Goal: Task Accomplishment & Management: Manage account settings

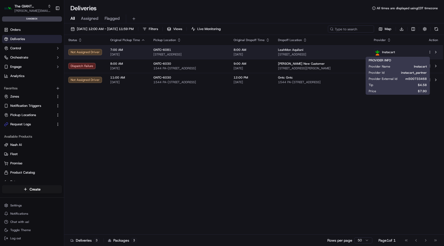
click at [395, 51] on span "Instacart" at bounding box center [388, 52] width 13 height 4
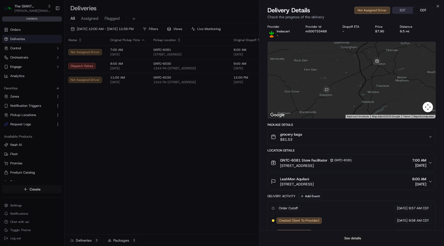
click at [360, 238] on button "See details" at bounding box center [352, 238] width 21 height 7
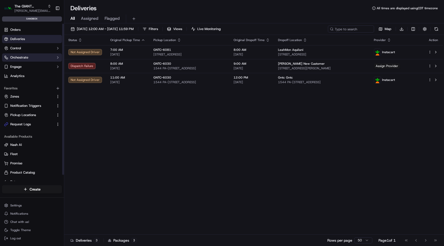
click at [28, 57] on span "Orchestrate" at bounding box center [19, 57] width 18 height 5
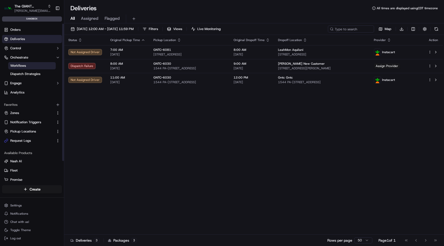
click at [32, 66] on link "Workflows" at bounding box center [32, 65] width 48 height 7
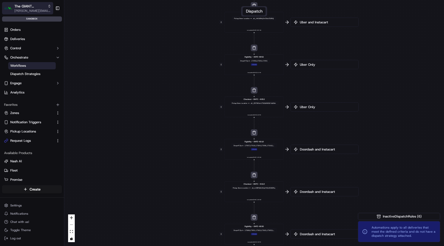
click at [35, 7] on span "The GIANT Company" at bounding box center [29, 6] width 31 height 5
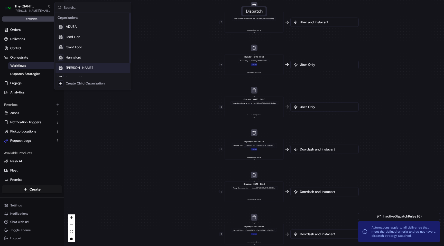
click at [75, 67] on span "[PERSON_NAME]" at bounding box center [79, 68] width 27 height 5
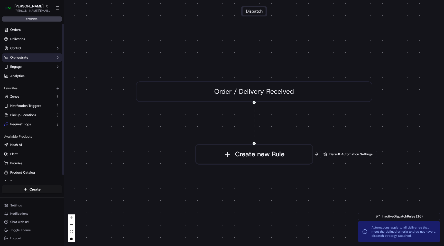
click at [30, 56] on button "Orchestrate" at bounding box center [32, 57] width 60 height 8
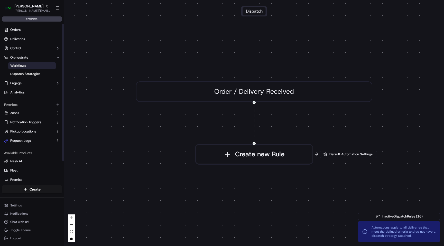
click at [30, 66] on link "Workflows" at bounding box center [32, 65] width 48 height 7
click at [343, 152] on span "Default Automation Settings" at bounding box center [351, 154] width 45 height 5
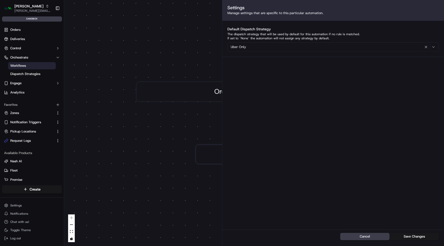
click at [197, 62] on div "0 Order / Delivery Received Create new Rule" at bounding box center [254, 123] width 380 height 246
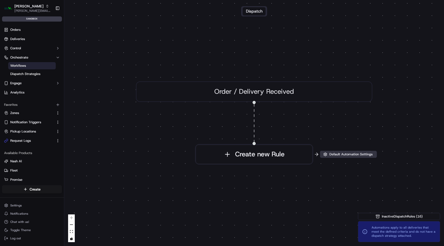
click at [337, 157] on button "Default Automation Settings" at bounding box center [348, 154] width 57 height 7
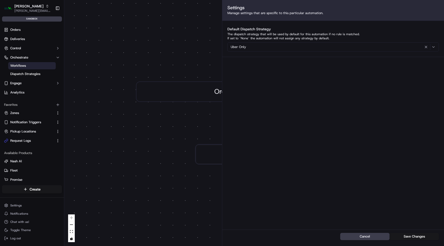
click at [182, 53] on div "0 Order / Delivery Received Create new Rule" at bounding box center [254, 123] width 380 height 246
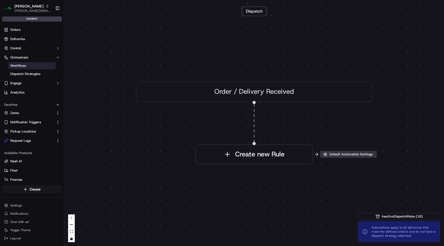
click at [339, 157] on button "Default Automation Settings" at bounding box center [348, 154] width 57 height 7
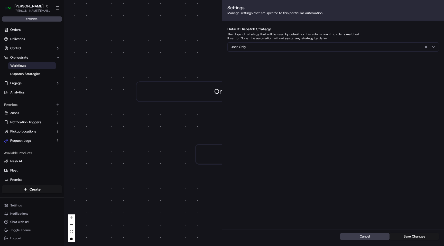
click at [107, 147] on div "0 Order / Delivery Received Create new Rule" at bounding box center [254, 123] width 380 height 246
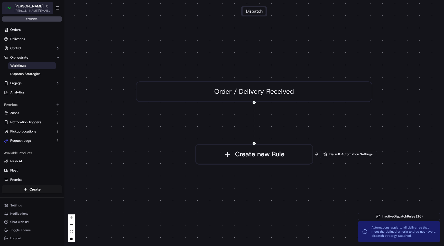
click at [46, 8] on icon "button" at bounding box center [48, 6] width 4 height 4
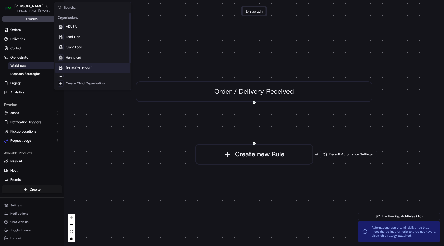
scroll to position [17, 0]
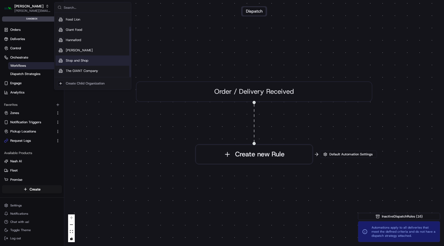
click at [82, 59] on span "Stop and Shop" at bounding box center [77, 60] width 23 height 5
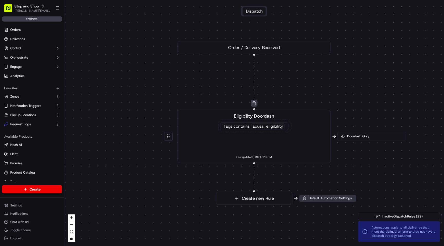
click at [321, 197] on span "Default Automation Settings" at bounding box center [330, 198] width 45 height 5
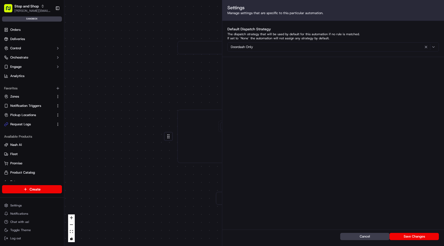
click at [153, 64] on div "0 0 Order / Delivery Received Eligibility Doordash Tags contains adusa_eligibil…" at bounding box center [254, 123] width 380 height 246
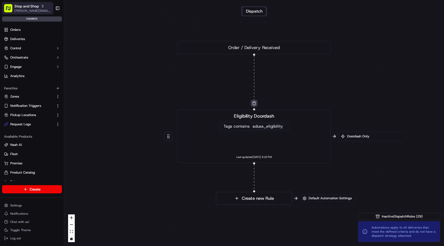
click at [34, 4] on span "Stop and Shop" at bounding box center [26, 6] width 24 height 5
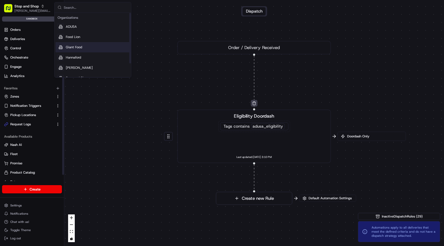
click at [80, 51] on div "Giant Food" at bounding box center [93, 47] width 75 height 10
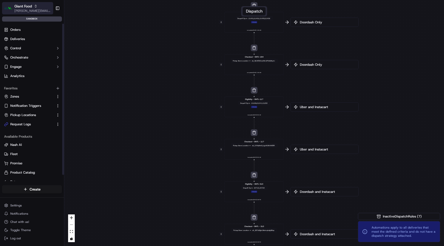
click at [27, 7] on span "Giant Food" at bounding box center [22, 6] width 17 height 5
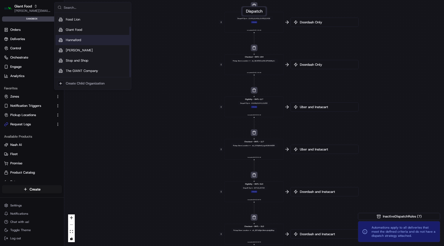
click at [77, 42] on div "Hannaford" at bounding box center [93, 40] width 75 height 10
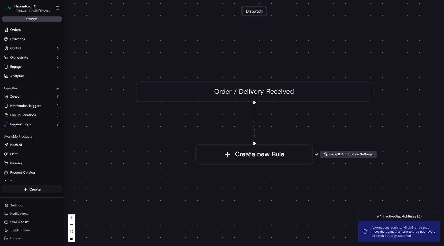
click at [337, 156] on span "Default Automation Settings" at bounding box center [351, 154] width 45 height 5
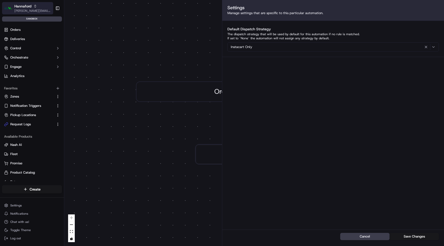
click at [36, 10] on span "[PERSON_NAME][EMAIL_ADDRESS][DOMAIN_NAME]" at bounding box center [32, 11] width 37 height 4
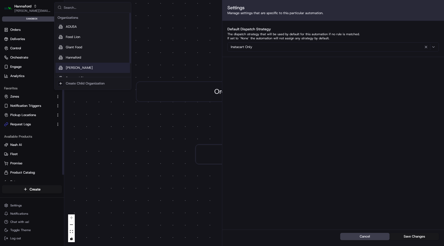
click at [71, 67] on span "[PERSON_NAME]" at bounding box center [79, 68] width 27 height 5
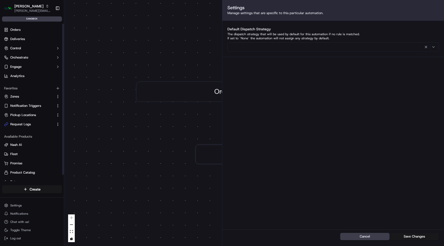
click at [145, 47] on div "0 Order / Delivery Received Create new Rule" at bounding box center [254, 123] width 380 height 246
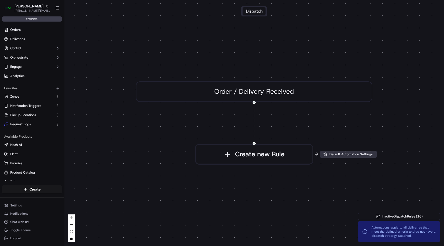
click at [355, 156] on span "Default Automation Settings" at bounding box center [351, 154] width 45 height 5
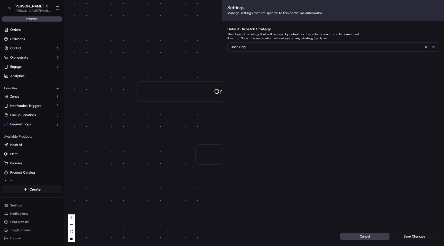
click at [271, 46] on div "Uber Only" at bounding box center [333, 47] width 209 height 6
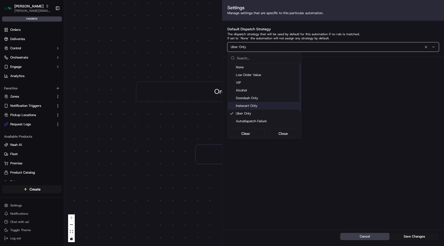
click at [259, 107] on span "Instacart Only" at bounding box center [267, 106] width 63 height 5
click at [417, 237] on span "Automations apply to all deliveries that meet the defined criteria and do not h…" at bounding box center [404, 232] width 64 height 12
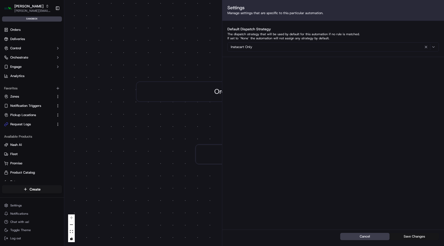
click at [409, 236] on button "Save Changes" at bounding box center [414, 236] width 49 height 7
click at [411, 237] on button "Save Changes" at bounding box center [414, 236] width 49 height 7
click at [409, 236] on button "Save Changes" at bounding box center [414, 236] width 49 height 7
click at [156, 150] on div "0 Order / Delivery Received Create new Rule" at bounding box center [254, 123] width 380 height 246
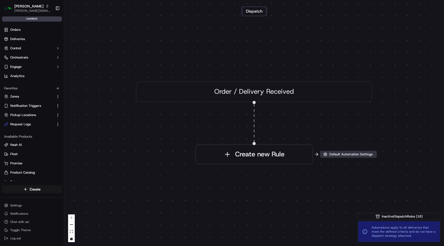
click at [333, 155] on span "Default Automation Settings" at bounding box center [351, 154] width 45 height 5
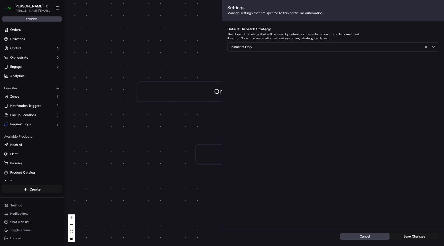
click at [159, 27] on div "0 Order / Delivery Received Create new Rule" at bounding box center [254, 123] width 380 height 246
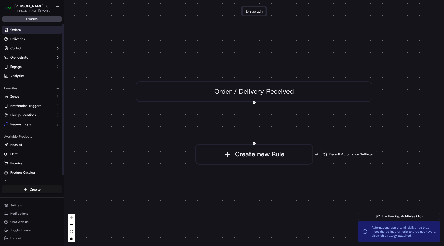
click at [24, 31] on link "Orders" at bounding box center [32, 30] width 60 height 8
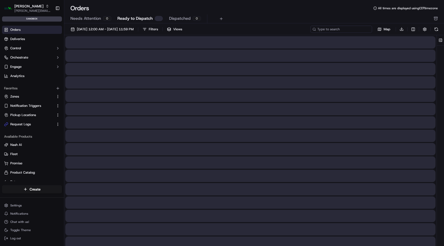
click at [342, 31] on input at bounding box center [342, 29] width 62 height 7
paste input "m500791788"
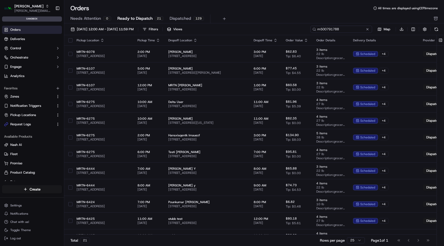
type input "m500791788"
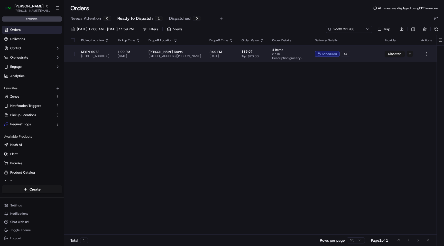
click at [233, 54] on span "[DATE]" at bounding box center [222, 56] width 24 height 4
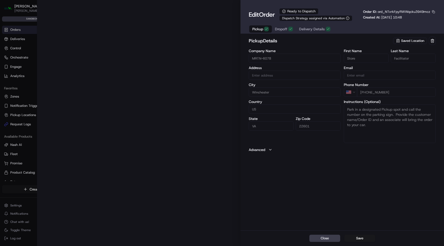
type input "[STREET_ADDRESS]"
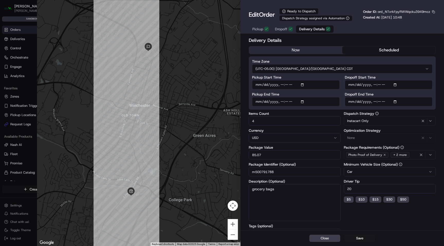
click at [311, 28] on span "Delivery Details" at bounding box center [312, 28] width 26 height 5
drag, startPoint x: 363, startPoint y: 121, endPoint x: 346, endPoint y: 121, distance: 17.2
click at [346, 121] on div "Instacart Only" at bounding box center [389, 121] width 89 height 6
drag, startPoint x: 346, startPoint y: 121, endPoint x: 369, endPoint y: 121, distance: 23.4
click at [369, 121] on body "Martin's [EMAIL_ADDRESS][DOMAIN_NAME] Toggle Sidebar sandbox Orders Deliveries …" at bounding box center [222, 123] width 444 height 246
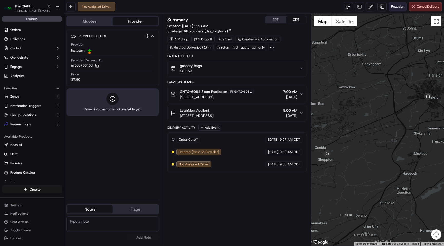
click at [400, 8] on span "Reassign" at bounding box center [397, 6] width 13 height 5
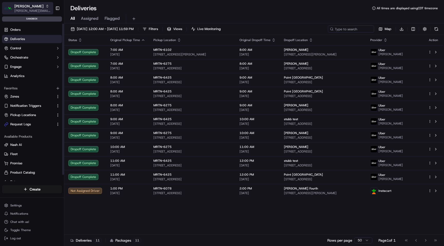
click at [25, 6] on span "[PERSON_NAME]" at bounding box center [28, 6] width 29 height 5
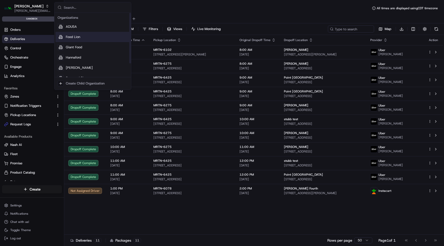
click at [89, 38] on div "Food Lion" at bounding box center [93, 37] width 75 height 10
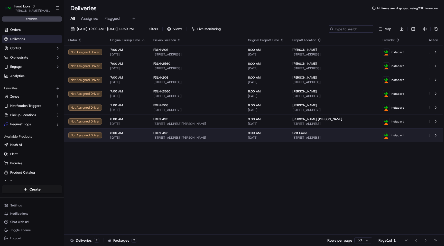
click at [239, 135] on div "FDLN-492 214 S L Rogers Wells Blvd, Glasgow, KY 42141, US" at bounding box center [197, 135] width 86 height 9
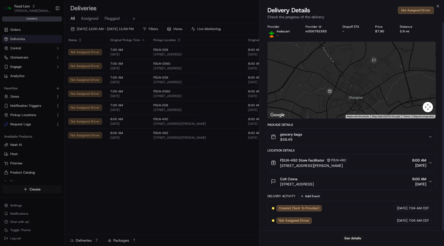
scroll to position [1, 0]
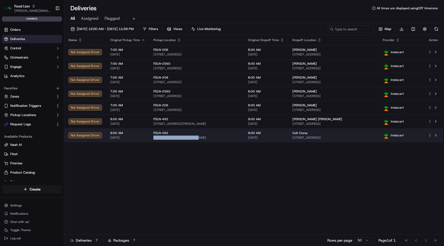
drag, startPoint x: 152, startPoint y: 137, endPoint x: 188, endPoint y: 139, distance: 36.5
click at [188, 139] on span "214 S L Rogers Wells Blvd, Glasgow, KY 42141, US" at bounding box center [197, 138] width 86 height 4
copy span "214 S L Rogers Wells Blvd"
click at [198, 138] on span "214 S L Rogers Wells Blvd, Glasgow, KY 42141, US" at bounding box center [197, 138] width 86 height 4
copy span "Glasgow"
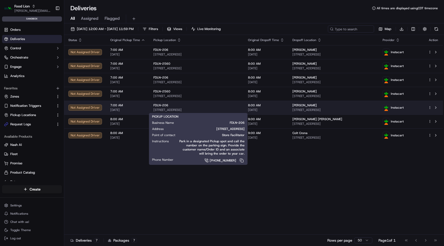
drag, startPoint x: 150, startPoint y: 109, endPoint x: 184, endPoint y: 111, distance: 33.5
click at [184, 111] on td "FDLN-206 5610 Portsmouth Blvd, Portsmouth, VA 23701, US" at bounding box center [196, 108] width 95 height 14
copy span "5610 Portsmouth Blvd"
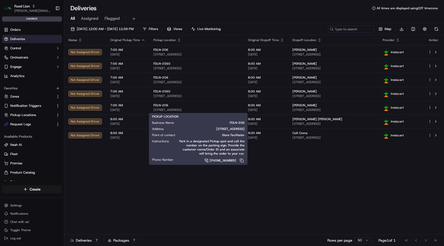
click at [197, 111] on span "5610 Portsmouth Blvd, Portsmouth, VA 23701, US" at bounding box center [197, 110] width 86 height 4
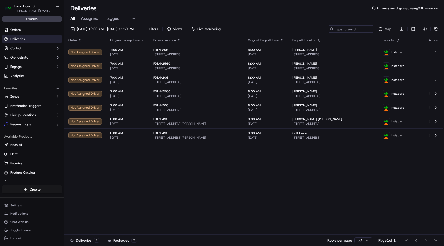
copy span "Portsmouth"
click at [212, 111] on span "5610 Portsmouth Blvd, Portsmouth, VA 23701, US" at bounding box center [197, 110] width 86 height 4
copy span "23701"
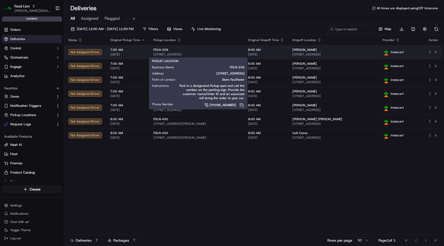
click at [193, 51] on div "FDLN-206" at bounding box center [197, 50] width 86 height 4
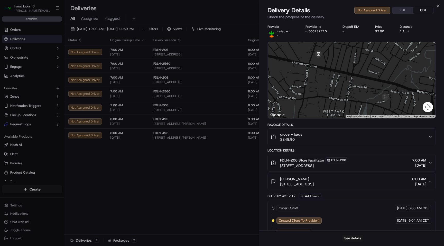
click at [349, 140] on div "grocery bags $248.90" at bounding box center [350, 137] width 158 height 10
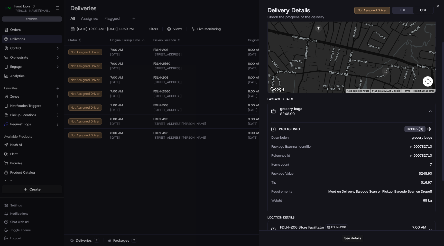
scroll to position [31, 0]
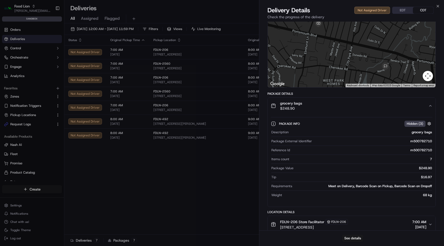
click at [414, 151] on div "m500782710" at bounding box center [362, 150] width 140 height 5
copy div "m500782710"
